Goal: Find specific page/section: Find specific page/section

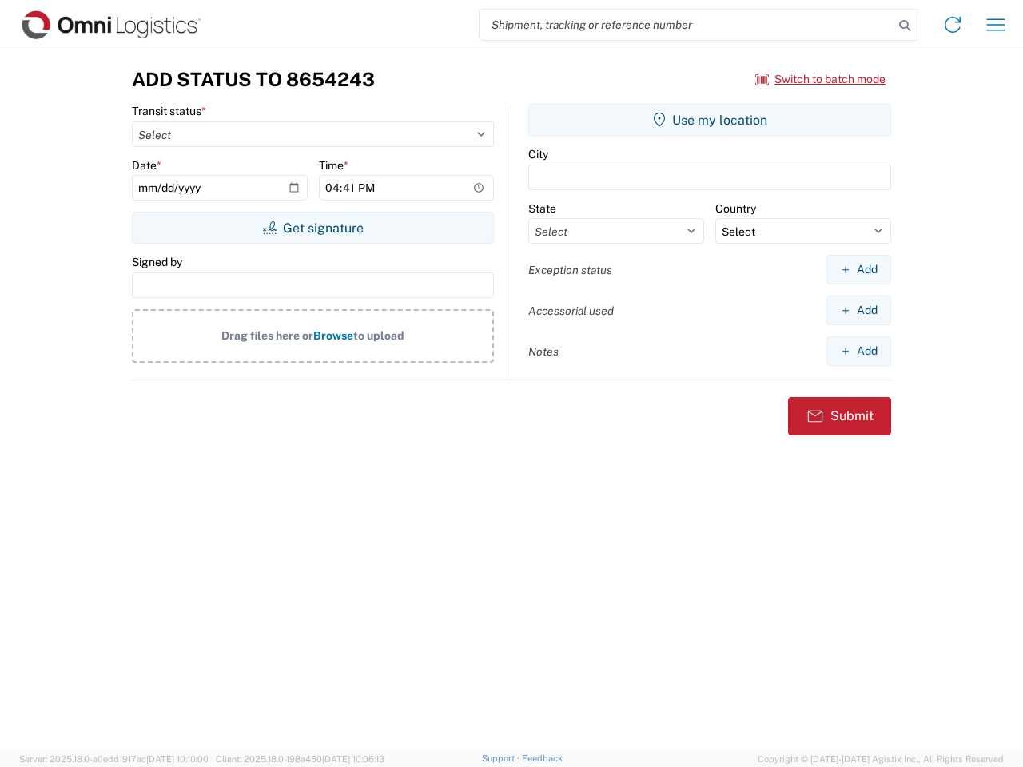
click at [687, 25] on input "search" at bounding box center [687, 25] width 414 height 30
click at [905, 26] on icon at bounding box center [905, 25] width 22 height 22
click at [953, 25] on icon at bounding box center [953, 25] width 26 height 26
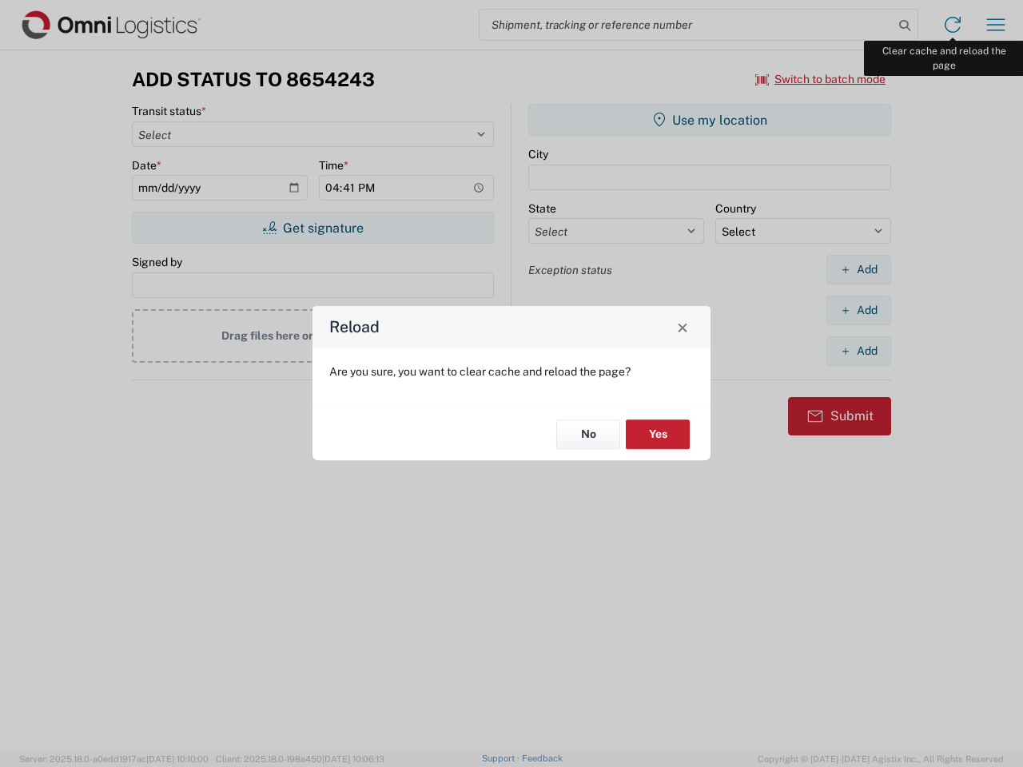
click at [996, 25] on div "Reload Are you sure, you want to clear cache and reload the page? No Yes" at bounding box center [511, 383] width 1023 height 767
click at [821, 79] on div "Reload Are you sure, you want to clear cache and reload the page? No Yes" at bounding box center [511, 383] width 1023 height 767
click at [313, 228] on div "Reload Are you sure, you want to clear cache and reload the page? No Yes" at bounding box center [511, 383] width 1023 height 767
click at [710, 120] on div "Reload Are you sure, you want to clear cache and reload the page? No Yes" at bounding box center [511, 383] width 1023 height 767
click at [858, 269] on div "Reload Are you sure, you want to clear cache and reload the page? No Yes" at bounding box center [511, 383] width 1023 height 767
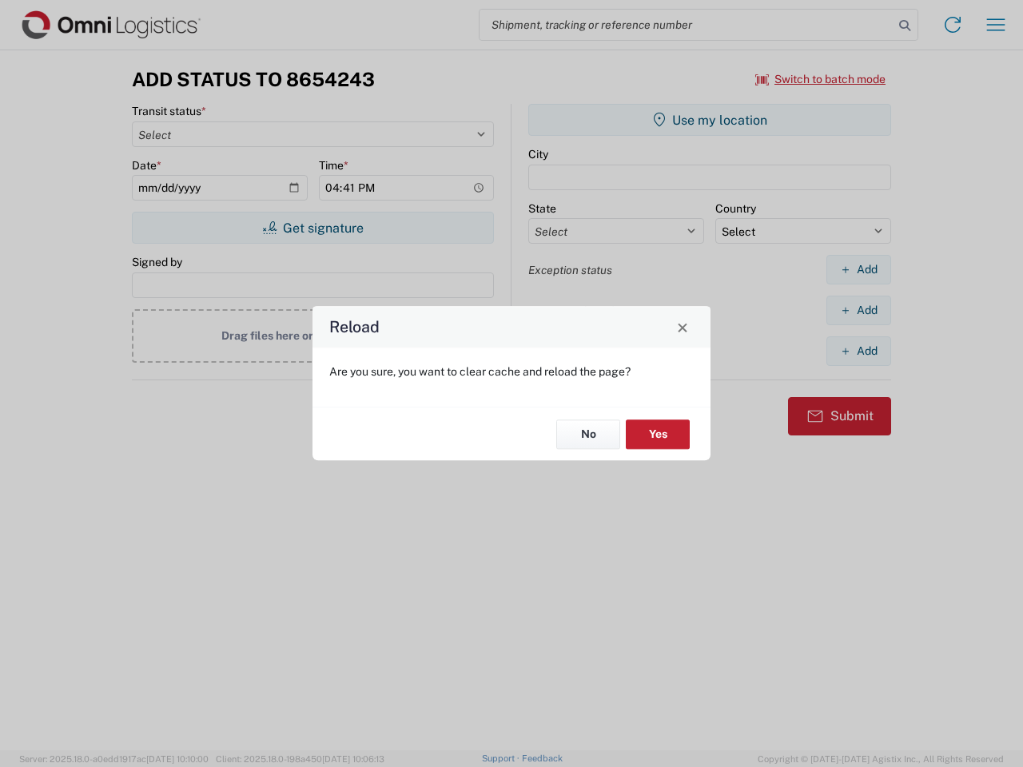
click at [858, 310] on div "Reload Are you sure, you want to clear cache and reload the page? No Yes" at bounding box center [511, 383] width 1023 height 767
click at [858, 351] on div "Reload Are you sure, you want to clear cache and reload the page? No Yes" at bounding box center [511, 383] width 1023 height 767
